Goal: Information Seeking & Learning: Learn about a topic

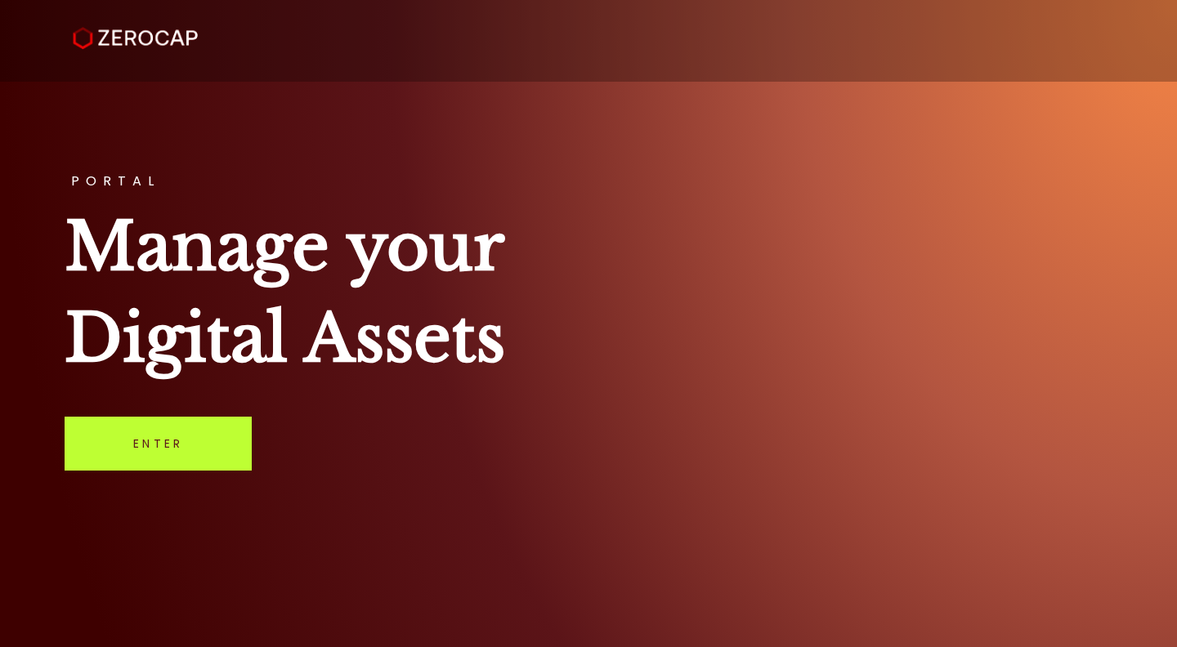
click at [110, 454] on link "Enter" at bounding box center [158, 444] width 187 height 54
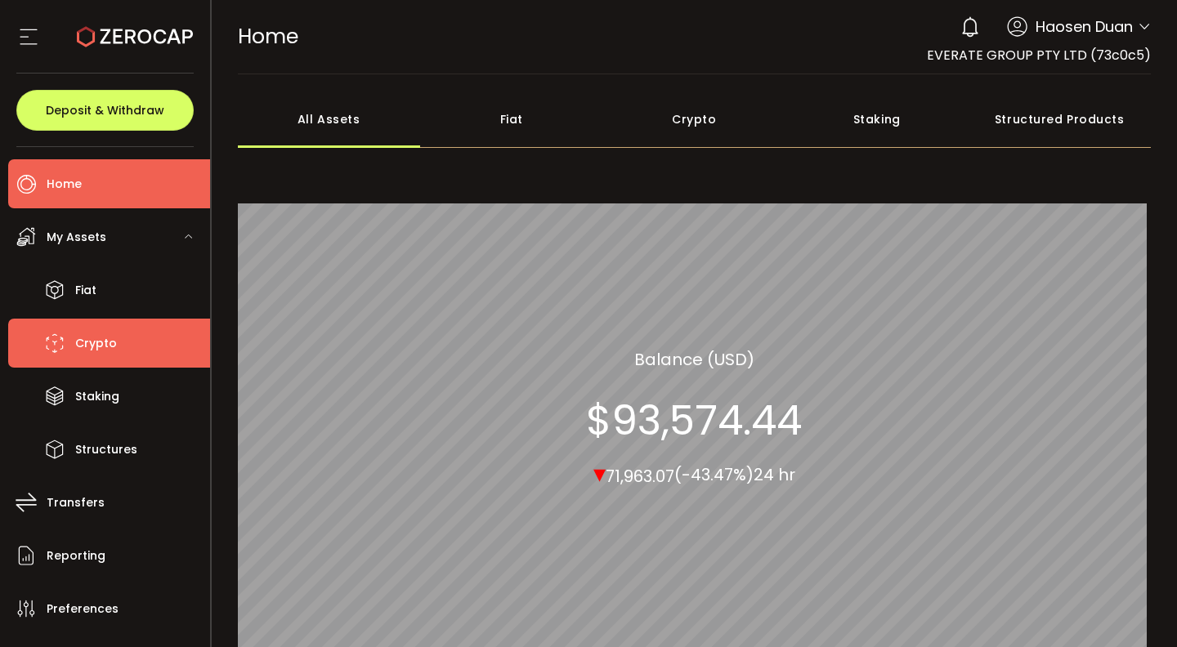
click at [100, 341] on span "Crypto" at bounding box center [96, 344] width 42 height 24
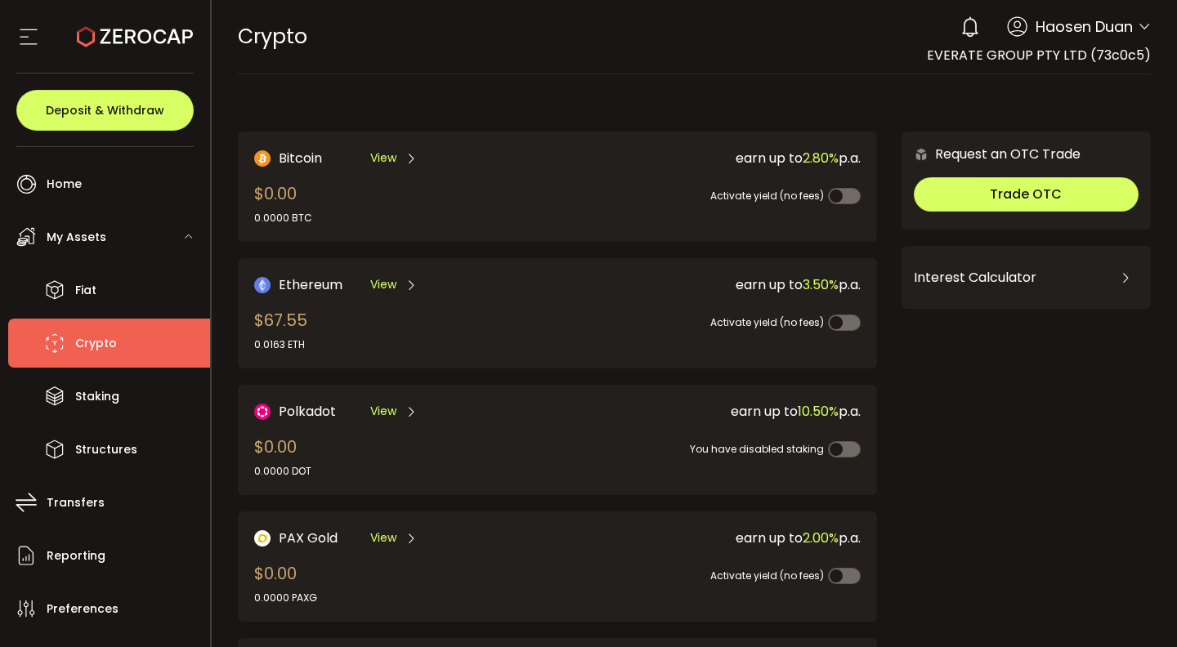
scroll to position [451, 0]
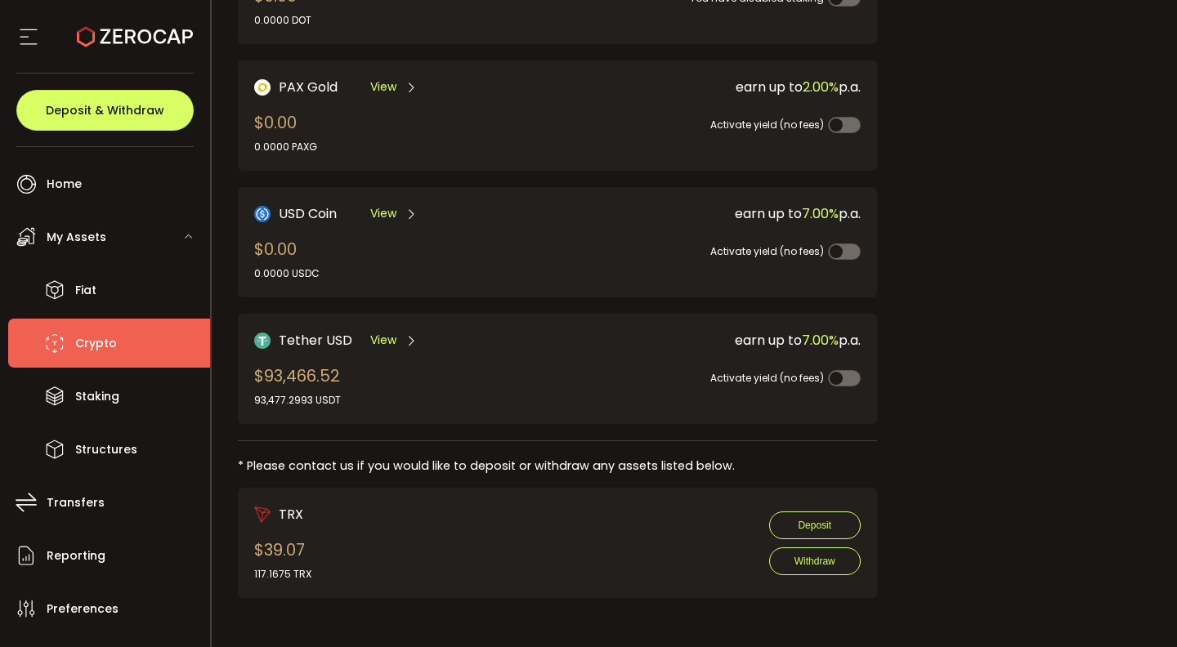
click at [396, 338] on div "View" at bounding box center [393, 340] width 47 height 20
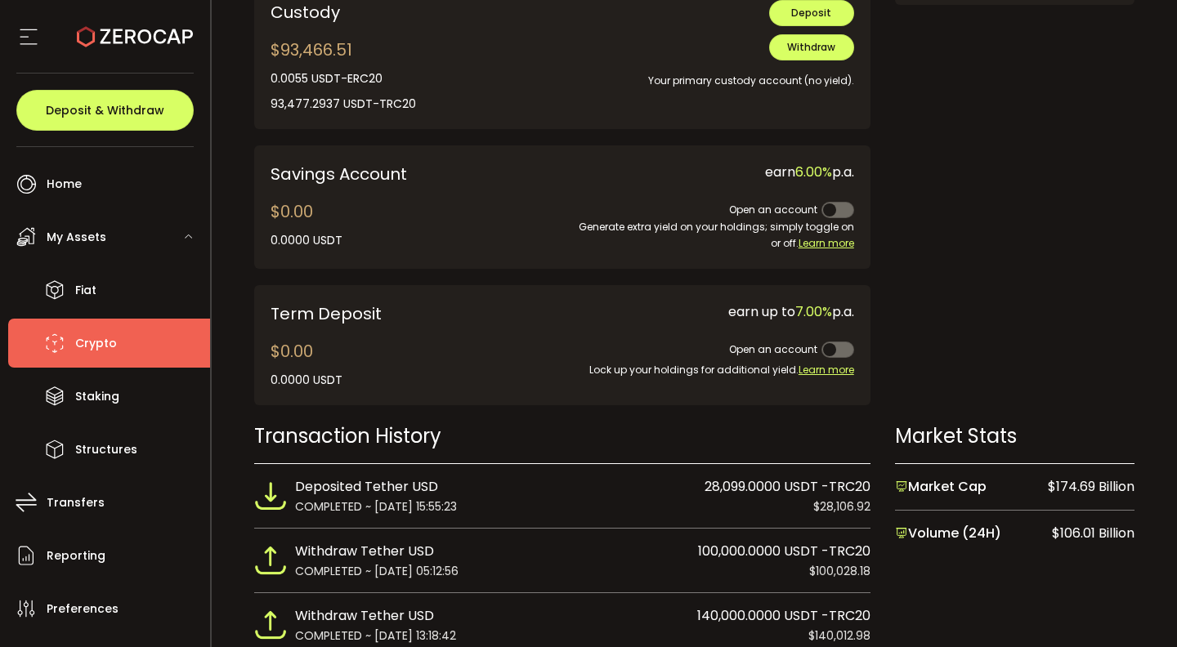
scroll to position [1022, 0]
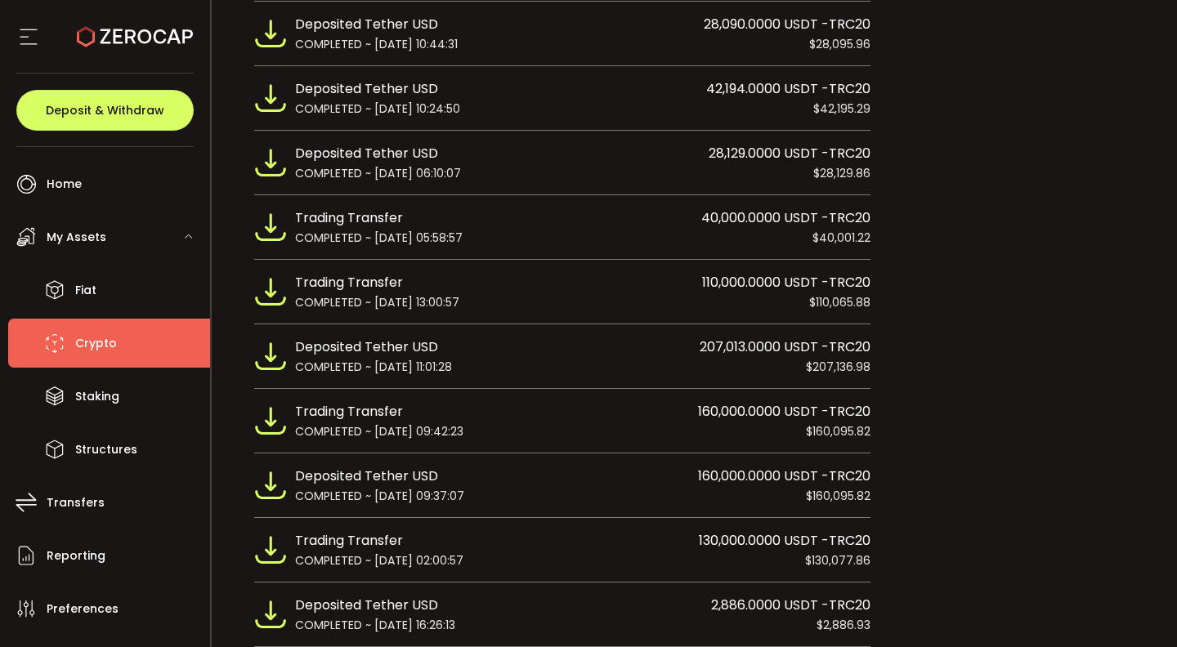
scroll to position [1818, 0]
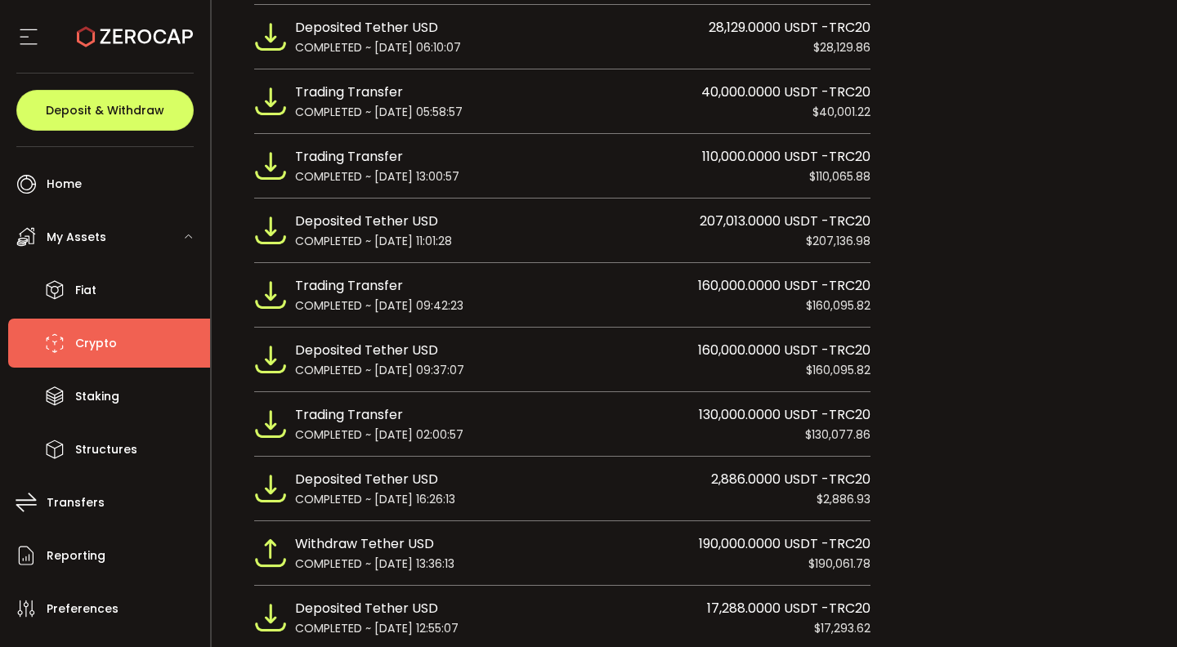
click at [1034, 235] on div "Market Stats Market Cap $174.93 Billion Volume (24H) $104.81 Billion" at bounding box center [1014, 570] width 239 height 2637
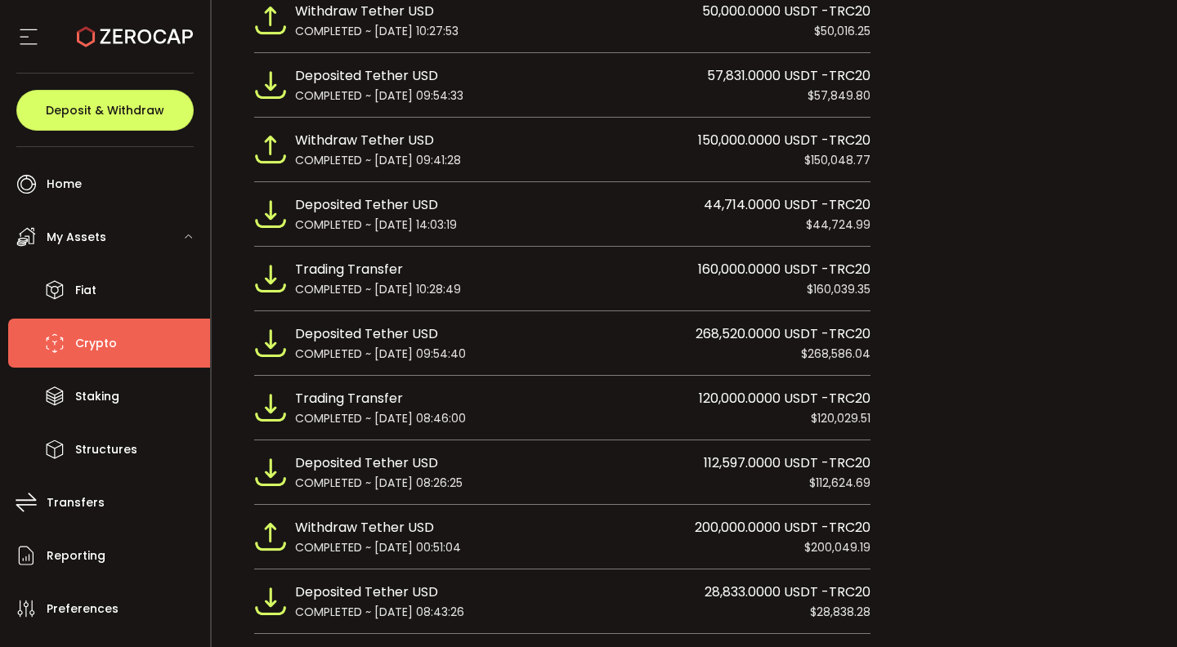
scroll to position [2777, 0]
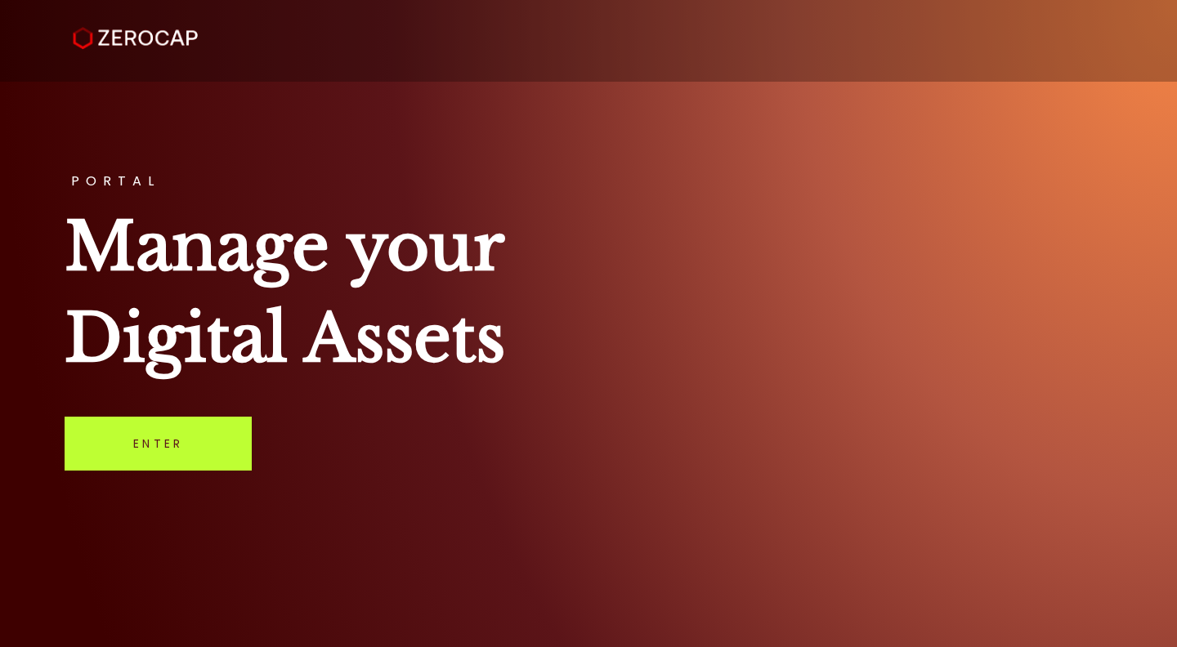
click at [226, 445] on link "Enter" at bounding box center [158, 444] width 187 height 54
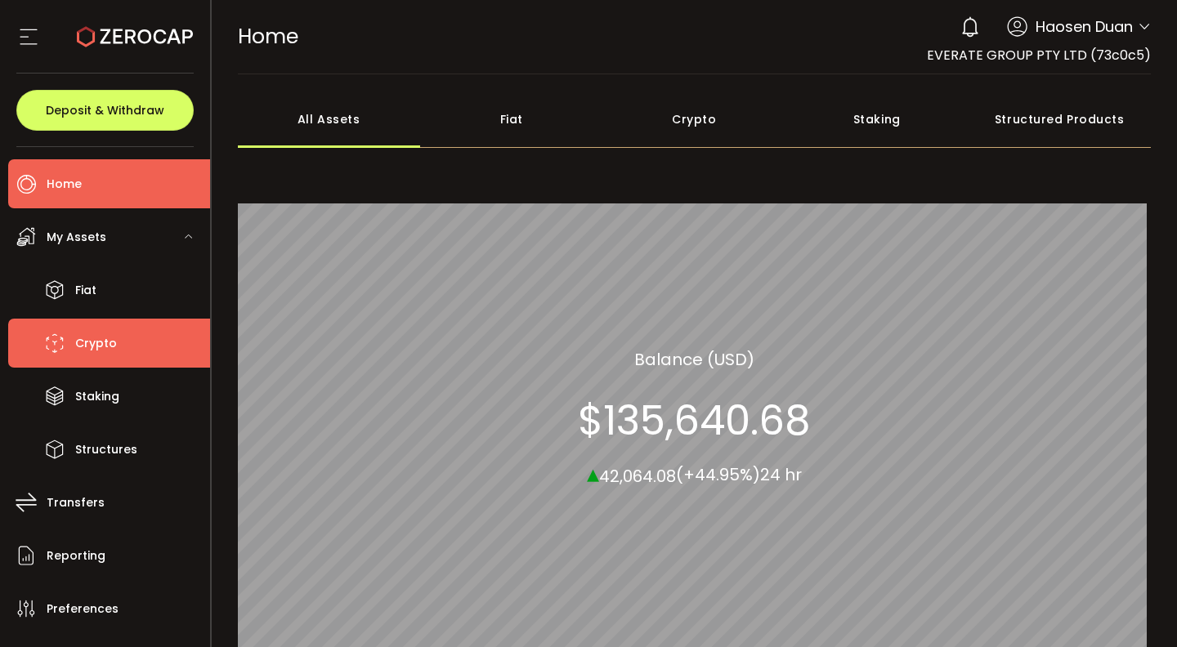
click at [128, 343] on li "Crypto" at bounding box center [109, 343] width 202 height 49
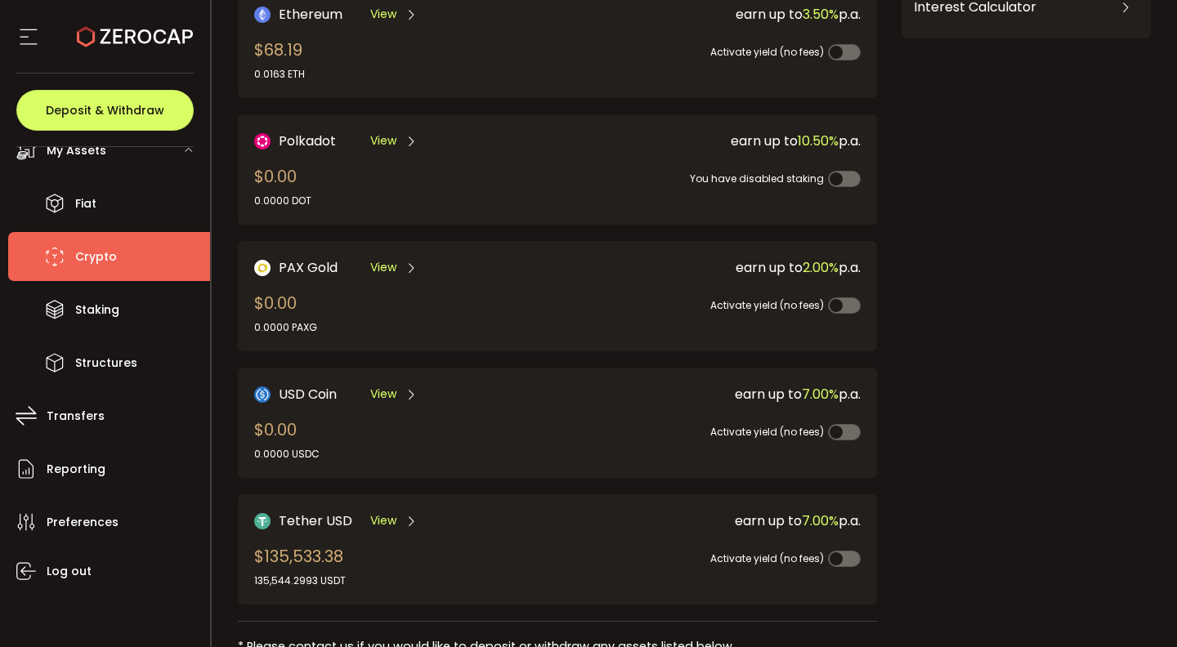
scroll to position [360, 0]
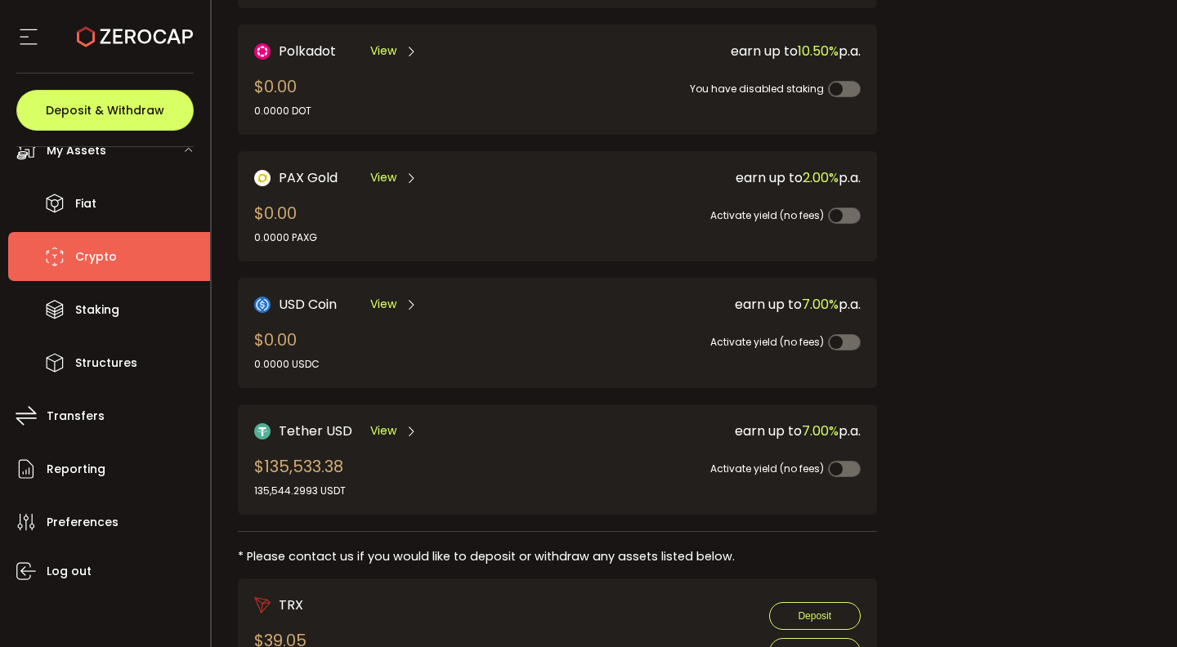
click at [382, 430] on span "View" at bounding box center [383, 431] width 26 height 17
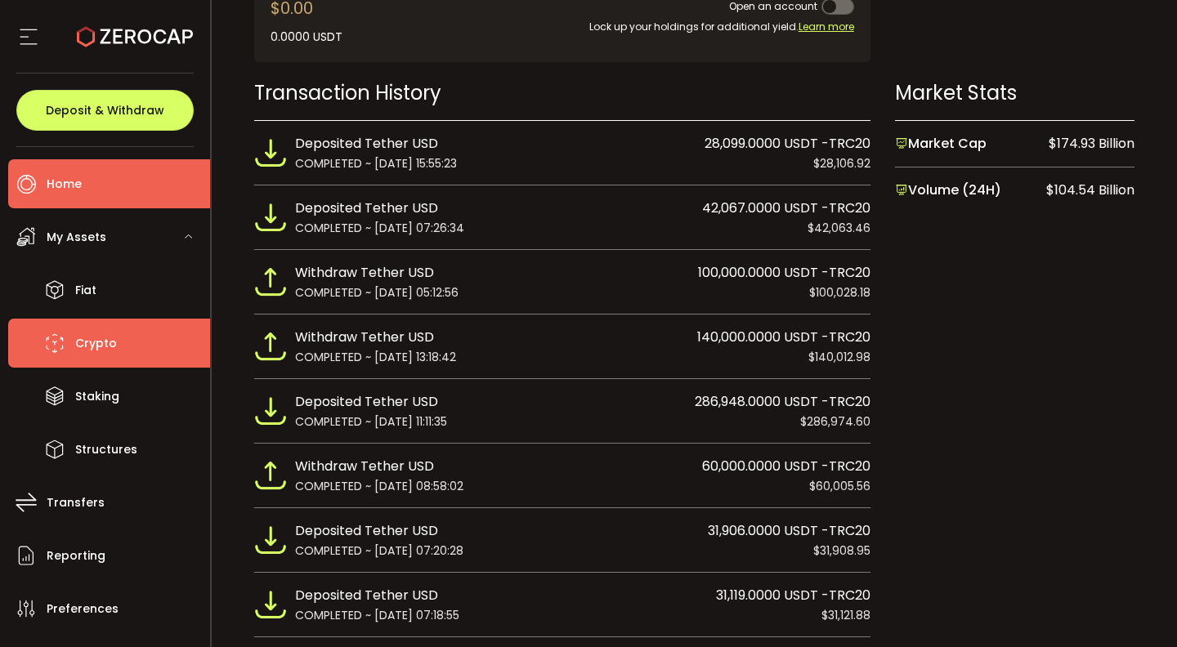
click at [123, 195] on li "Home" at bounding box center [109, 183] width 202 height 49
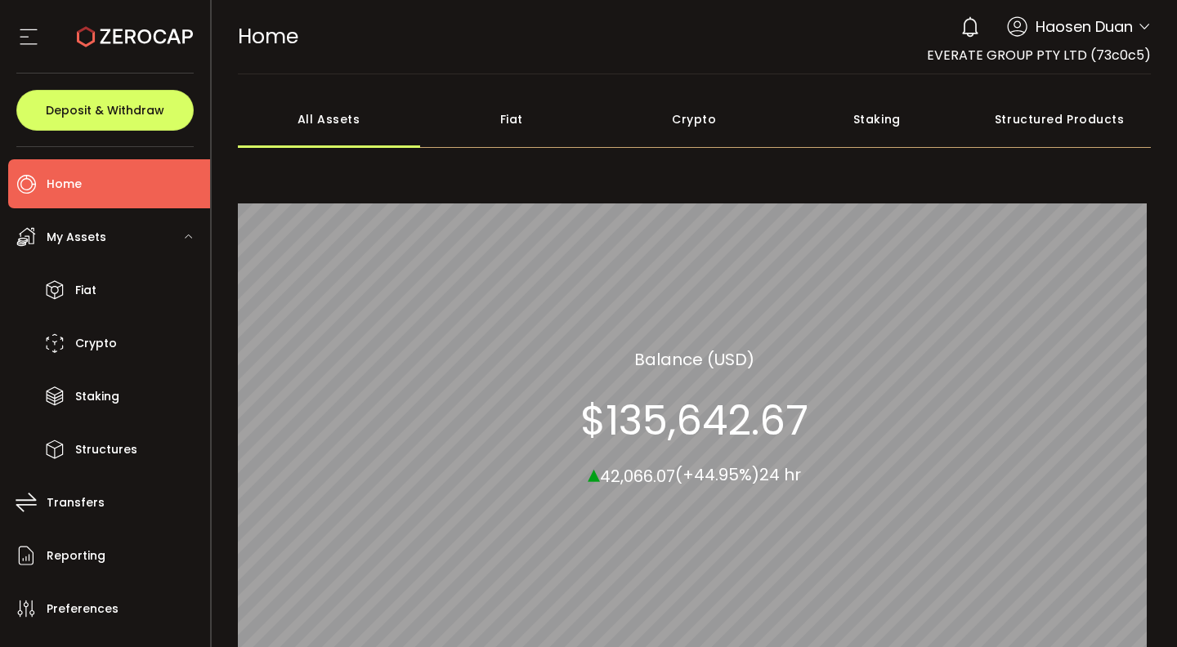
click at [446, 30] on div "HOME Buy Power $0.00 USD Home Home Your verification is pending 0 Haosen Duan A…" at bounding box center [695, 37] width 914 height 74
click at [517, 123] on div "Fiat" at bounding box center [511, 119] width 183 height 57
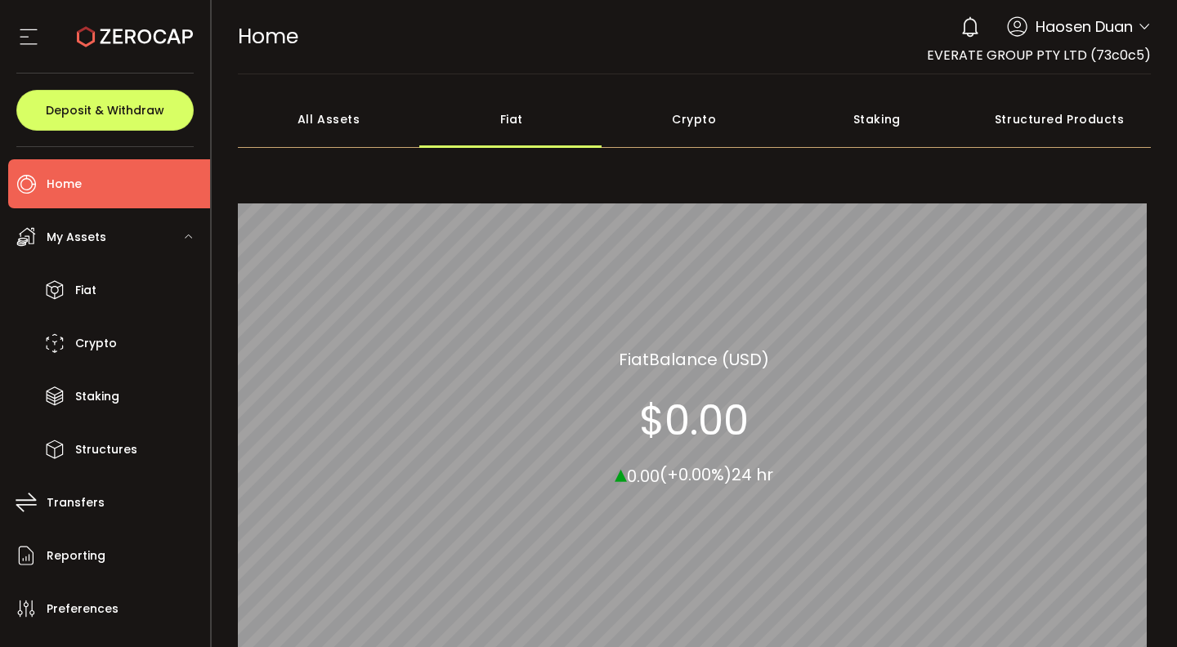
scroll to position [3, 0]
